Goal: Task Accomplishment & Management: Use online tool/utility

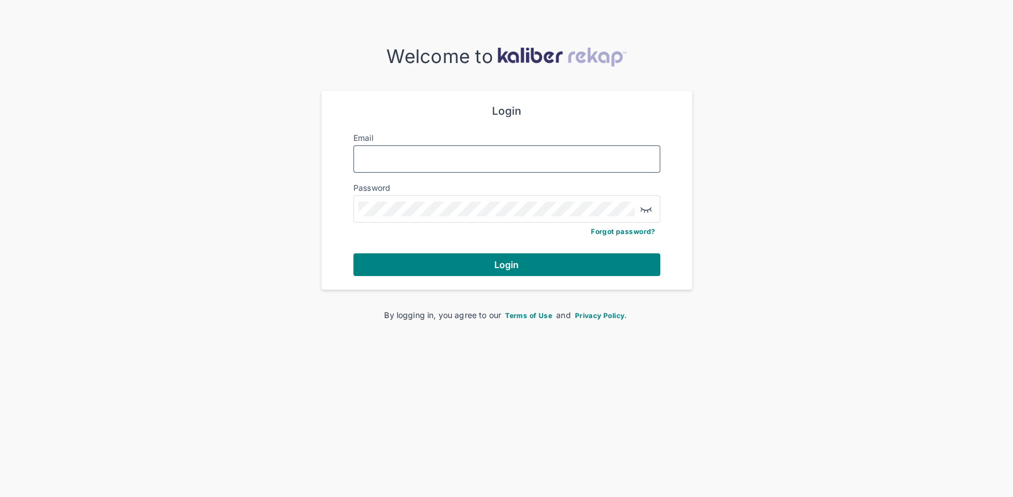
click at [438, 161] on input "Email" at bounding box center [507, 159] width 297 height 15
type input "**********"
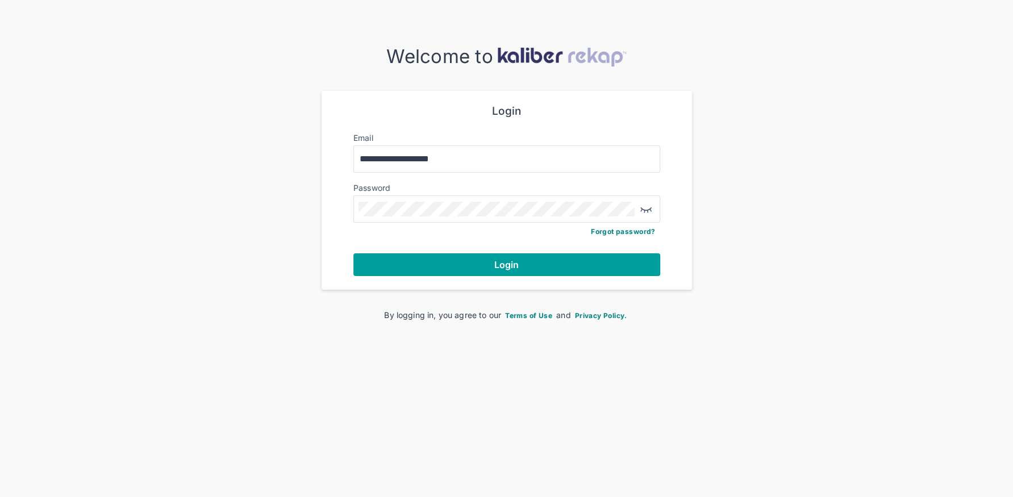
click at [477, 256] on button "Login" at bounding box center [507, 265] width 307 height 23
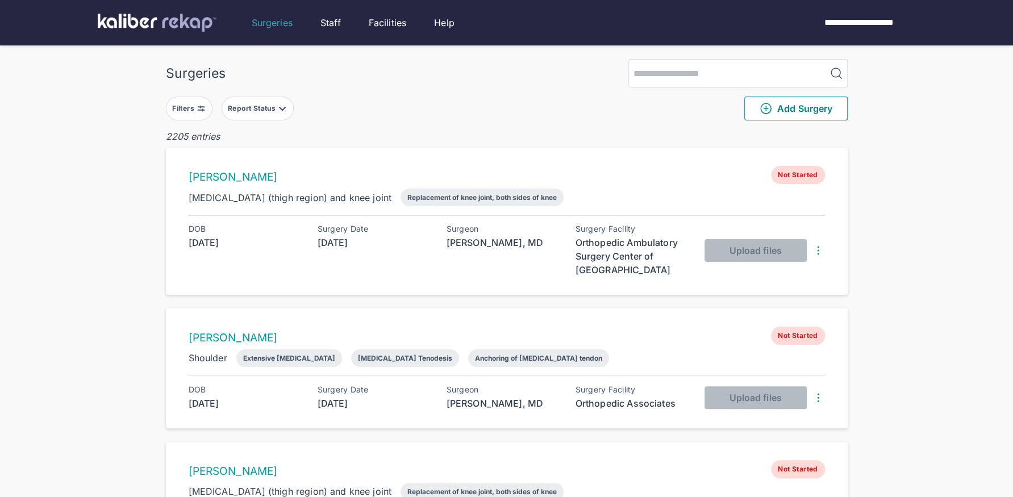
click at [186, 107] on div "Filters" at bounding box center [184, 108] width 24 height 9
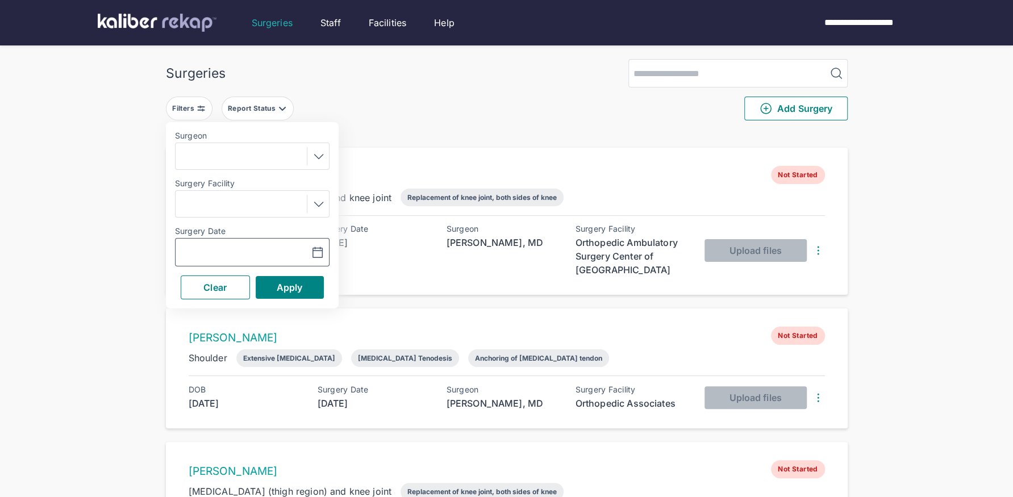
click at [319, 247] on icon "button" at bounding box center [318, 252] width 10 height 10
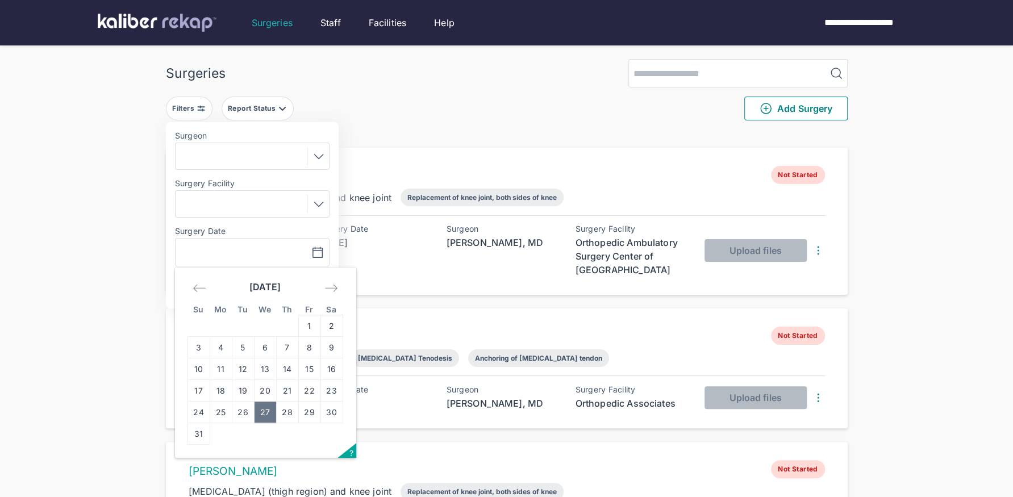
click at [265, 422] on td "27" at bounding box center [265, 413] width 22 height 22
type input "**********"
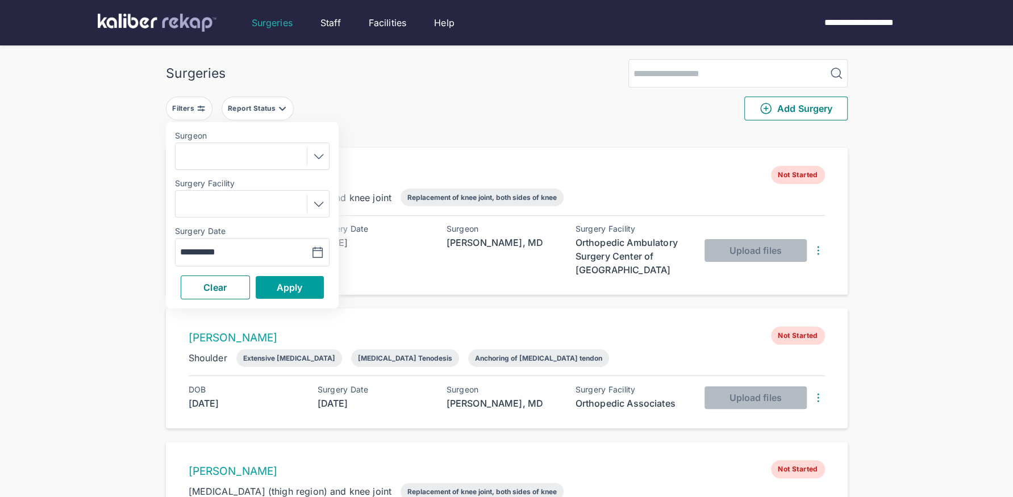
click at [290, 276] on button "Apply" at bounding box center [290, 287] width 68 height 23
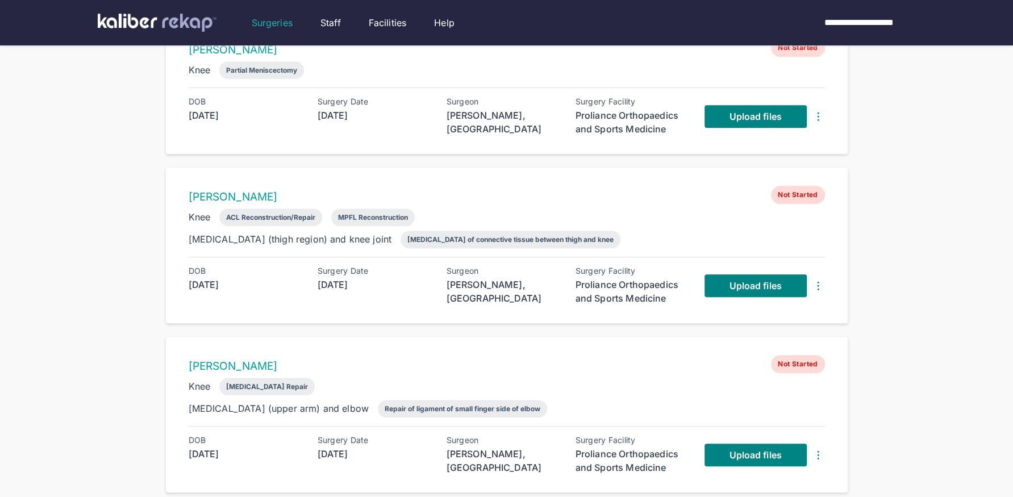
scroll to position [427, 0]
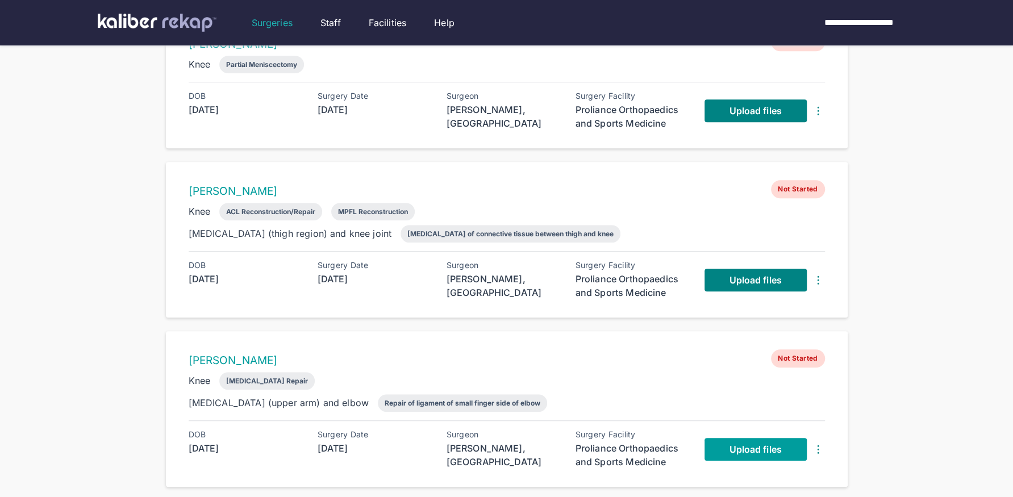
click at [737, 444] on span "Upload files" at bounding box center [755, 449] width 52 height 11
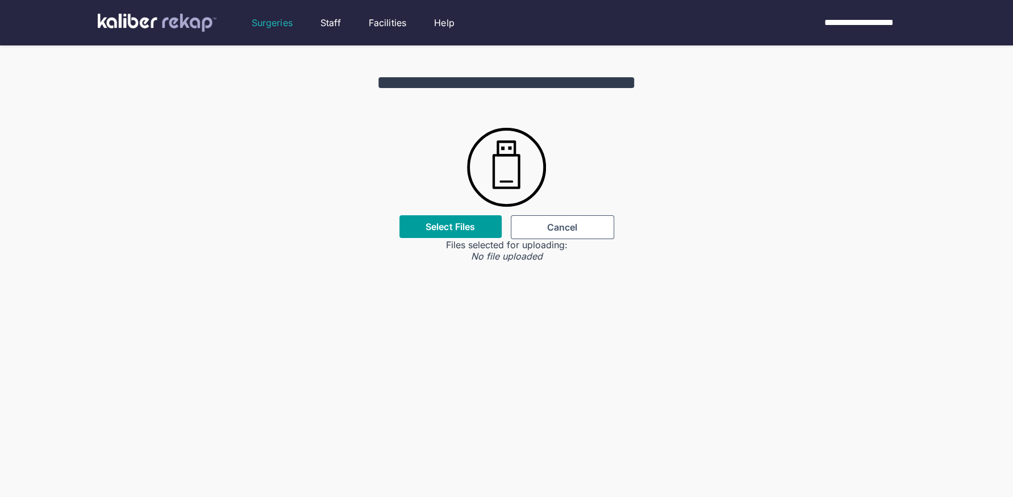
click at [455, 228] on label "Select Files" at bounding box center [450, 226] width 49 height 11
click at [0, 0] on input "Select Files" at bounding box center [0, 0] width 0 height 0
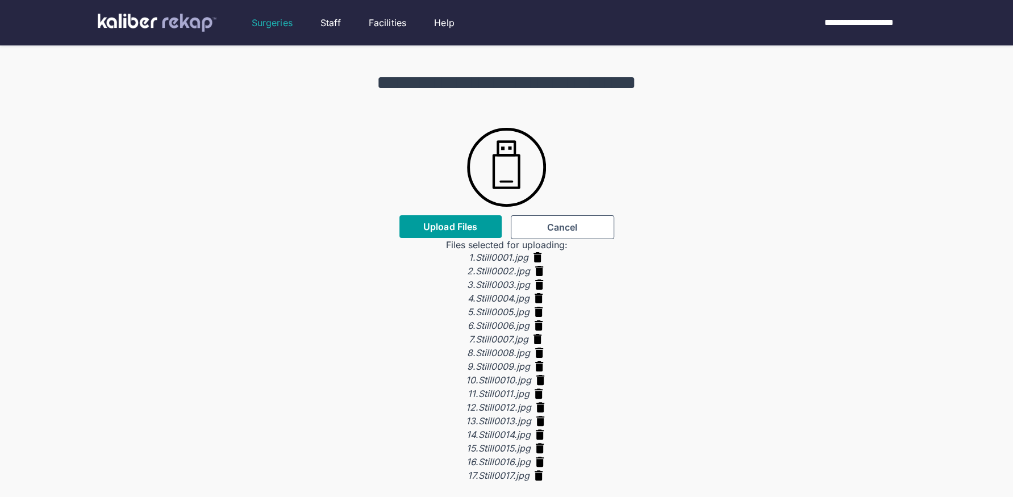
click at [431, 230] on span "Upload Files" at bounding box center [450, 226] width 54 height 11
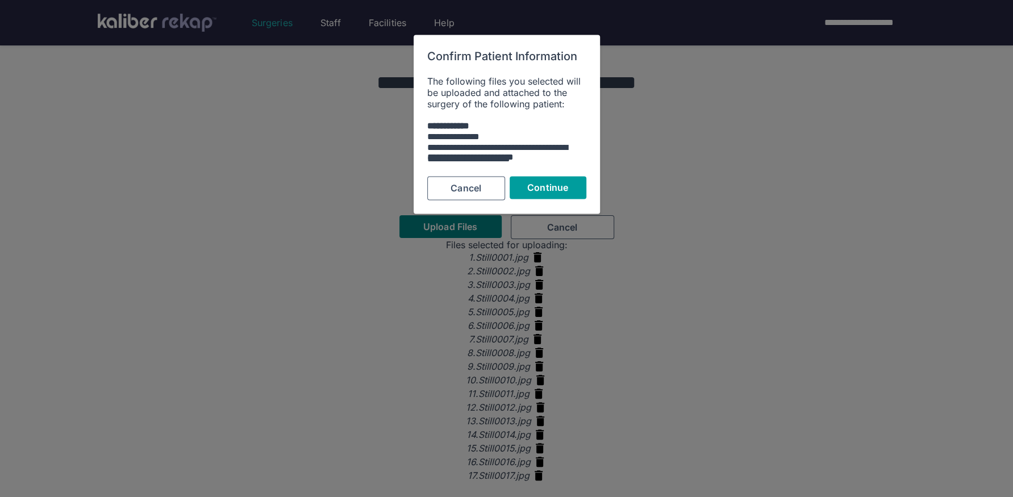
click at [534, 190] on span "Continue" at bounding box center [547, 187] width 41 height 11
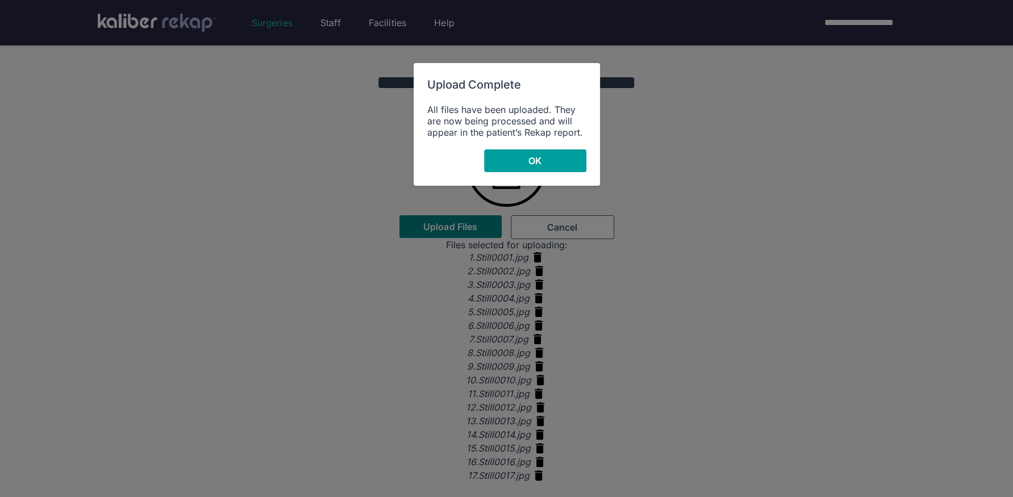
click at [520, 161] on button "OK" at bounding box center [535, 160] width 102 height 23
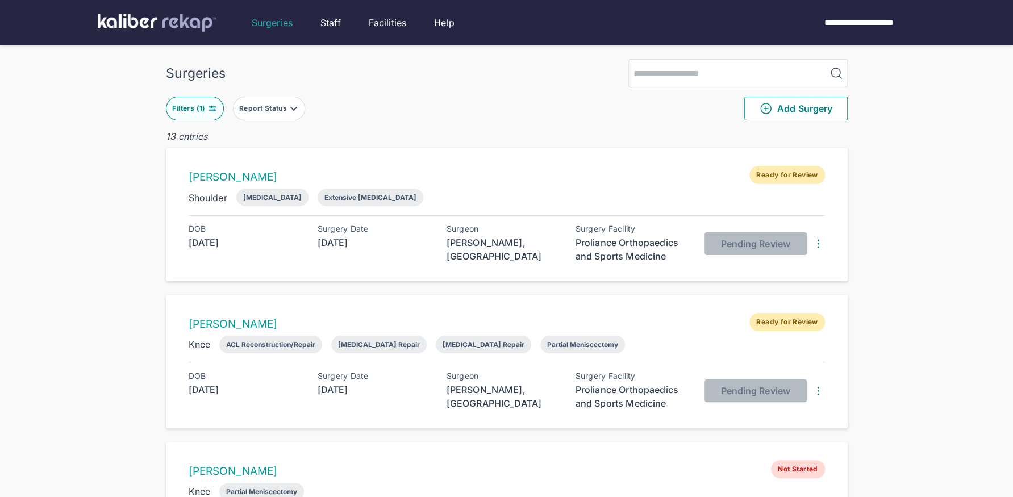
click at [212, 100] on button "Filters ( 1 )" at bounding box center [195, 109] width 58 height 24
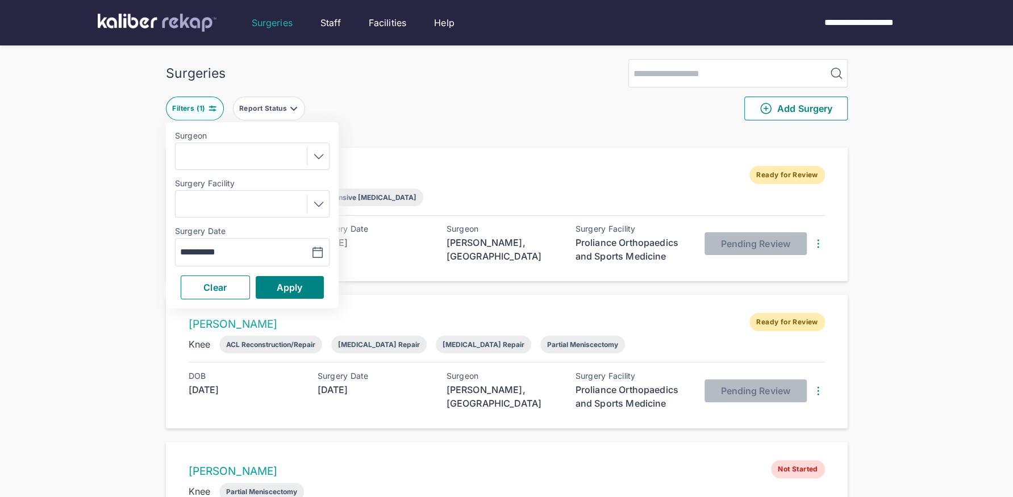
click at [326, 152] on div at bounding box center [252, 156] width 155 height 27
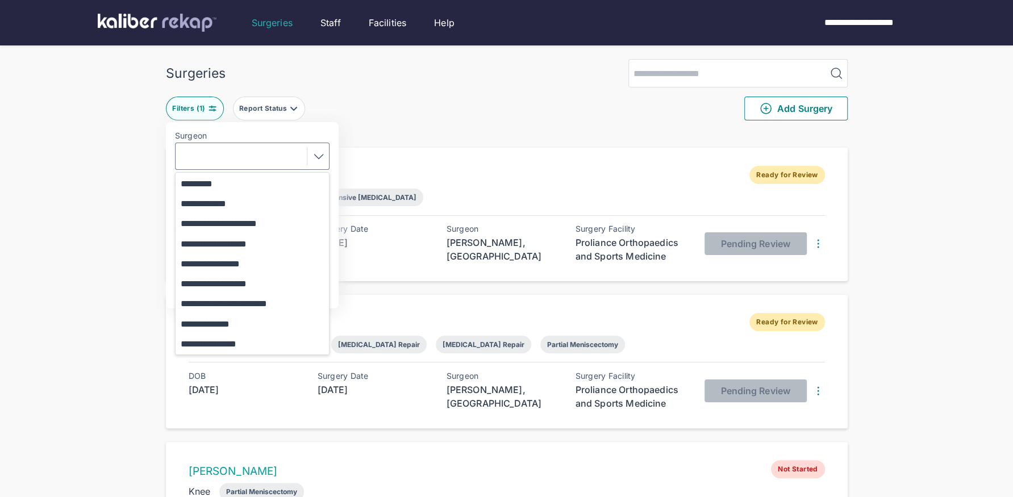
scroll to position [253, 0]
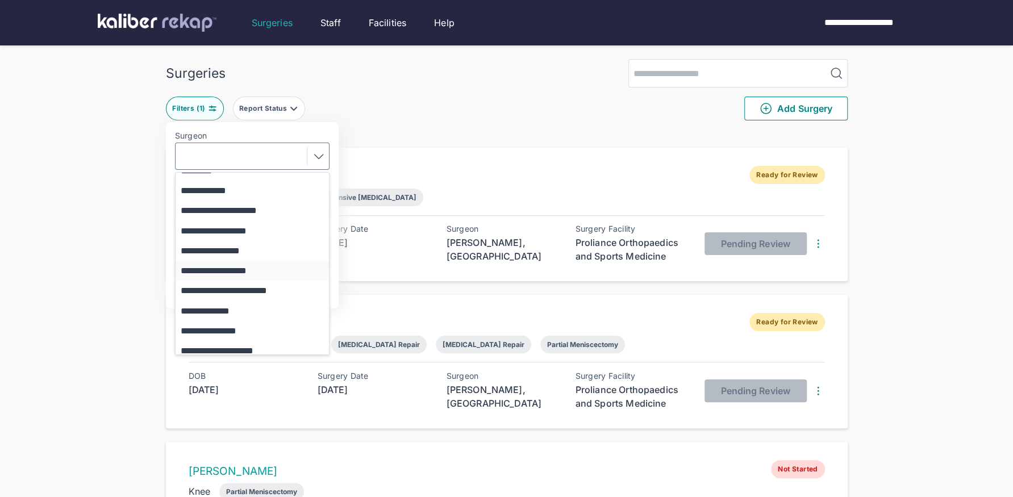
click at [260, 272] on button "**********" at bounding box center [258, 271] width 164 height 20
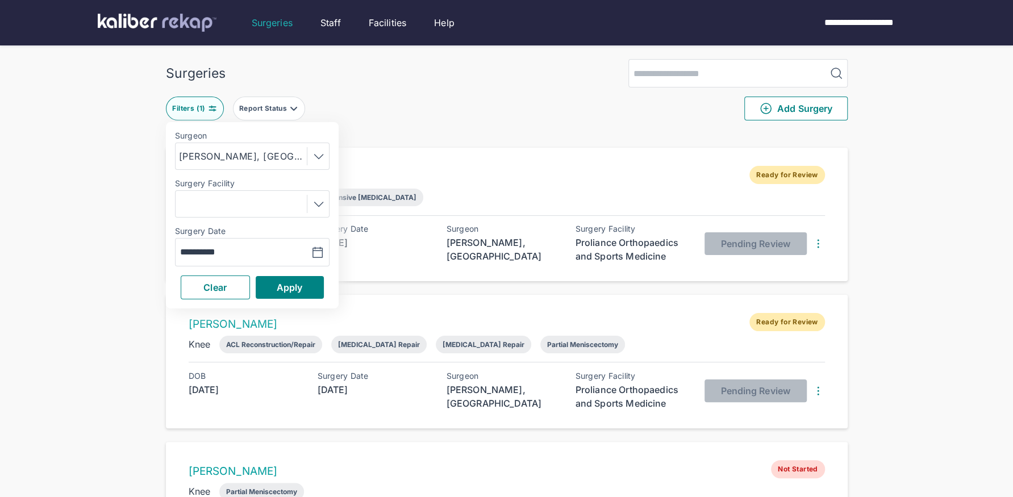
click at [293, 298] on div "Clear Apply" at bounding box center [252, 288] width 155 height 24
click at [295, 297] on button "Apply" at bounding box center [290, 287] width 68 height 23
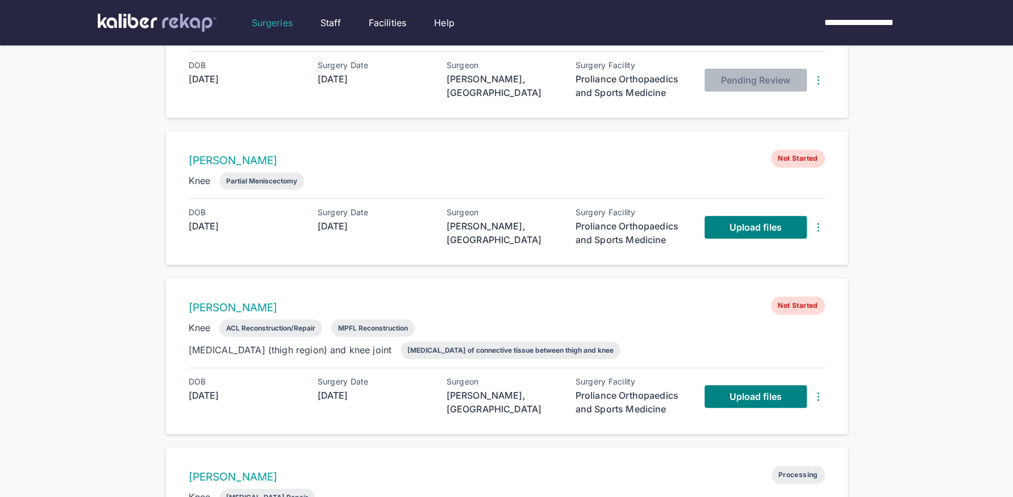
scroll to position [311, 0]
